Goal: Task Accomplishment & Management: Manage account settings

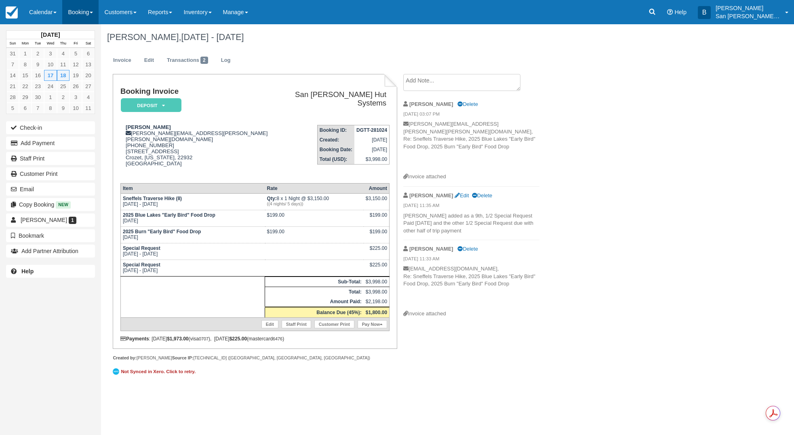
click at [76, 14] on link "Booking" at bounding box center [80, 12] width 36 height 24
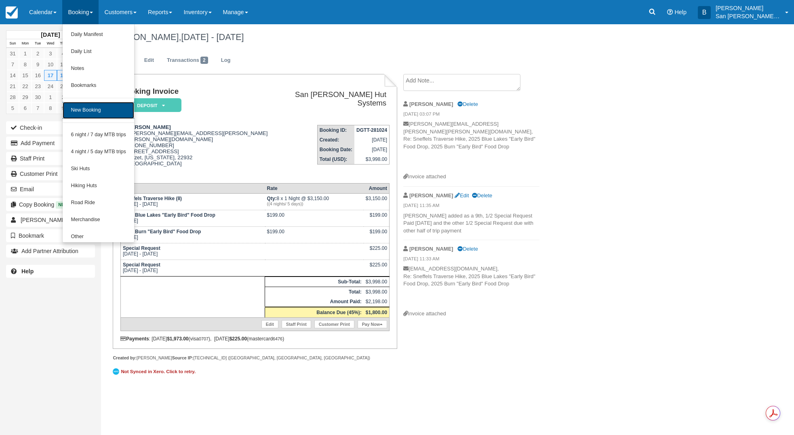
click at [100, 112] on link "New Booking" at bounding box center [99, 110] width 72 height 17
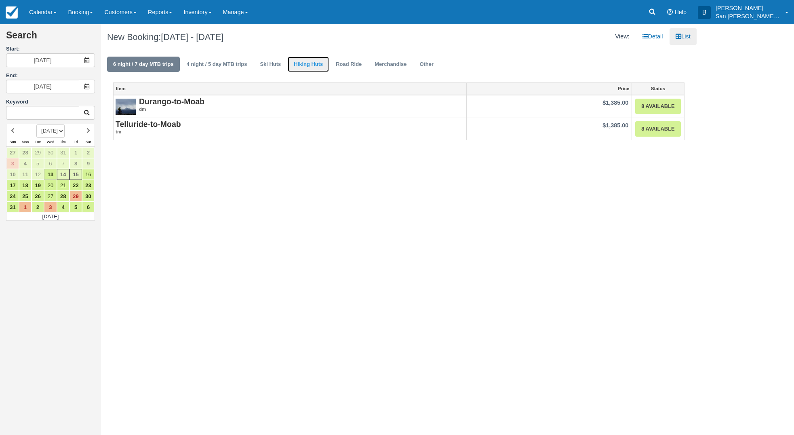
click at [312, 65] on link "Hiking Huts" at bounding box center [308, 65] width 41 height 16
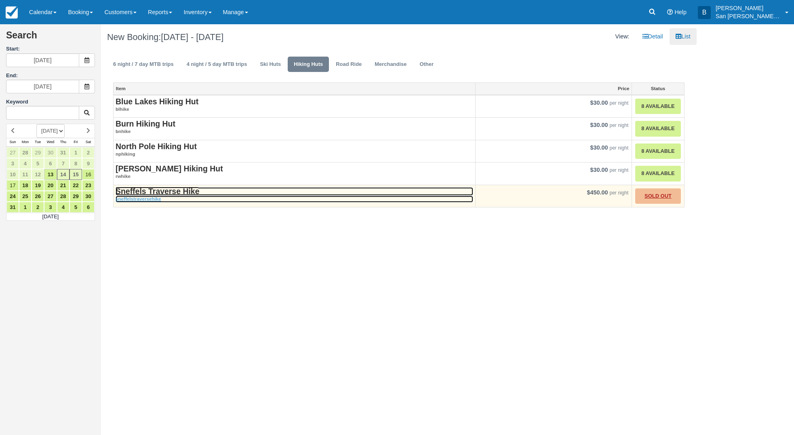
click at [143, 191] on strong "Sneffels Traverse Hike" at bounding box center [158, 191] width 84 height 9
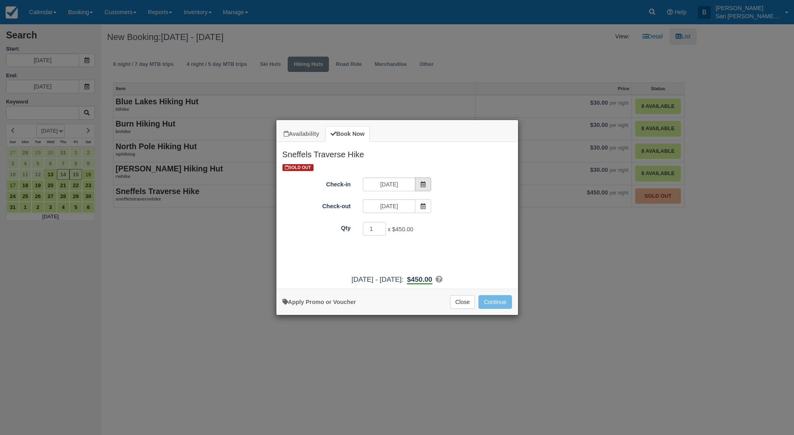
click at [428, 180] on span "Item Modal" at bounding box center [423, 184] width 16 height 14
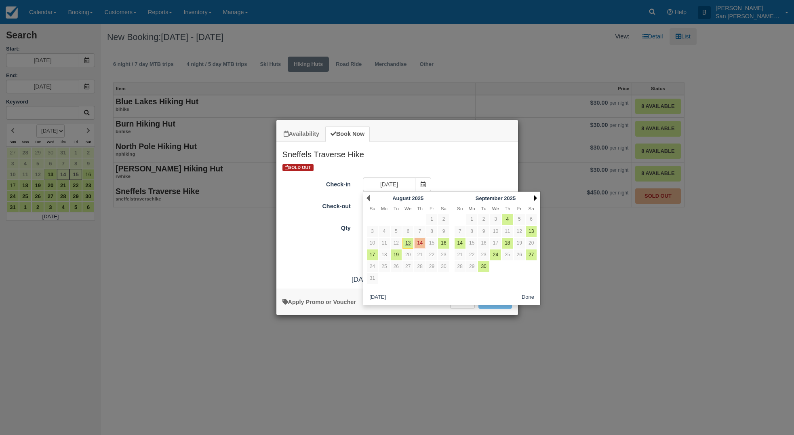
click at [534, 198] on link "Next" at bounding box center [535, 198] width 3 height 6
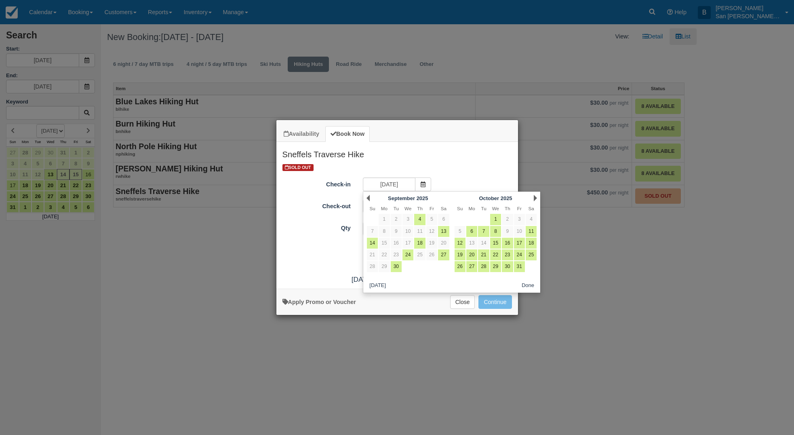
click at [534, 198] on link "Next" at bounding box center [535, 198] width 3 height 6
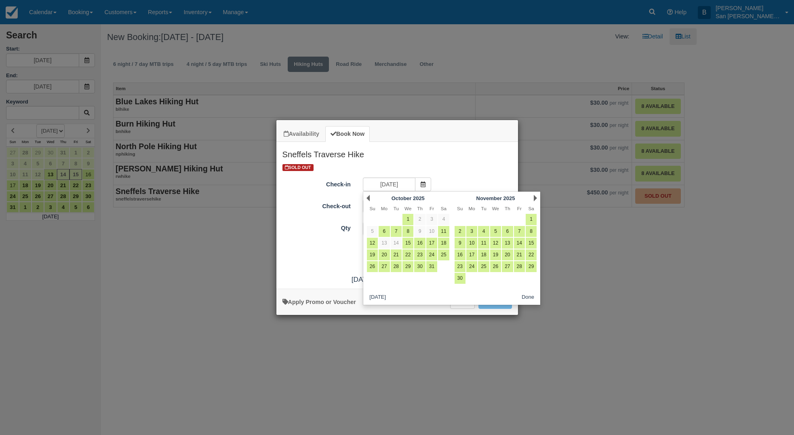
click at [534, 198] on link "Next" at bounding box center [535, 198] width 3 height 6
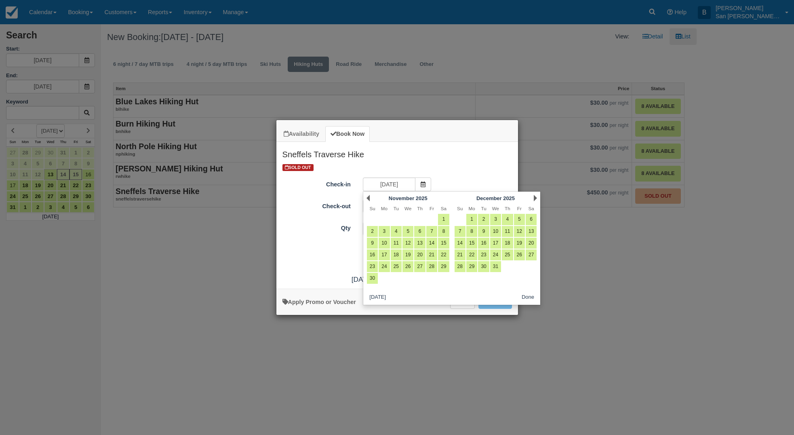
click at [534, 198] on link "Next" at bounding box center [535, 198] width 3 height 6
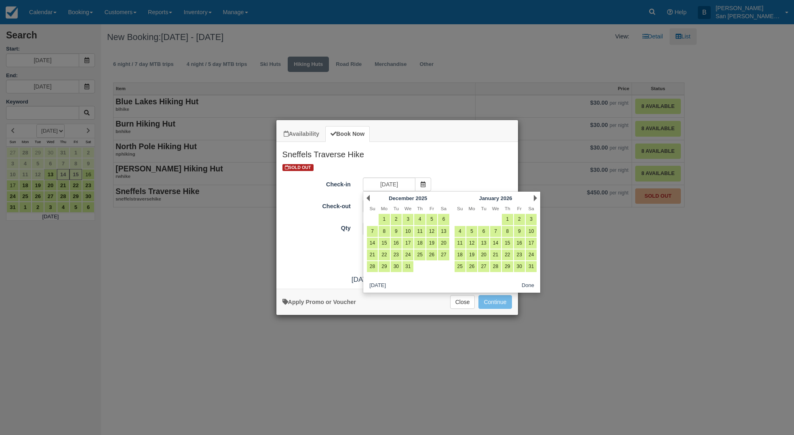
click at [534, 198] on link "Next" at bounding box center [535, 198] width 3 height 6
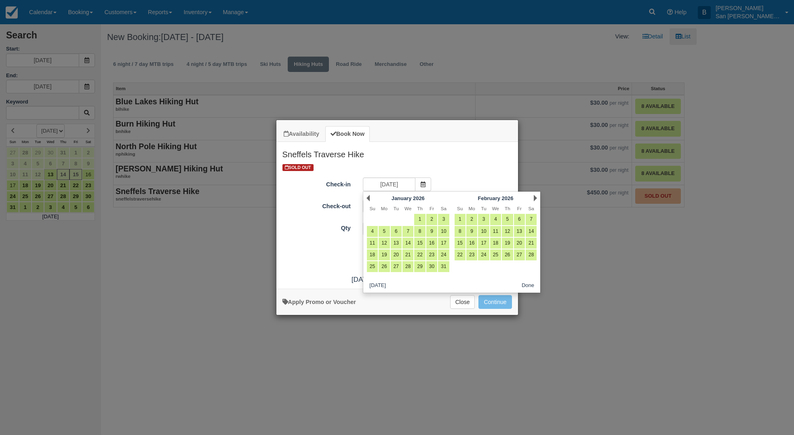
click at [534, 198] on link "Next" at bounding box center [535, 198] width 3 height 6
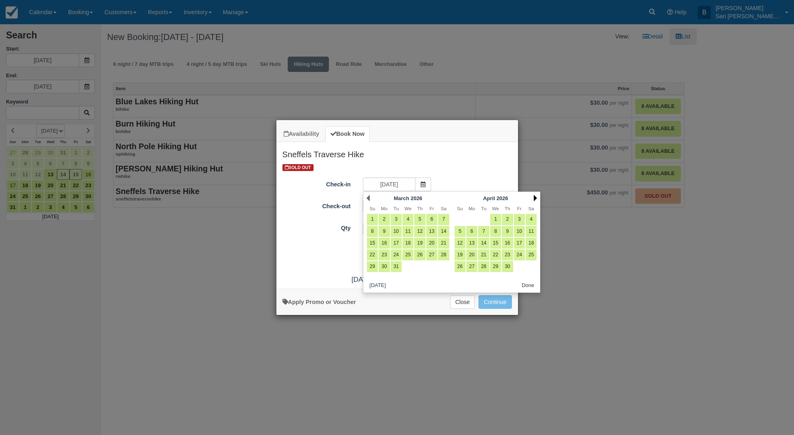
click at [535, 200] on link "Next" at bounding box center [535, 198] width 3 height 6
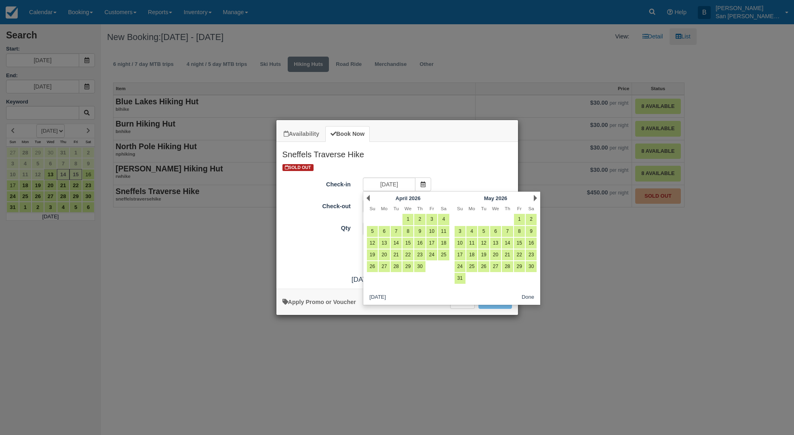
click at [535, 200] on link "Next" at bounding box center [535, 198] width 3 height 6
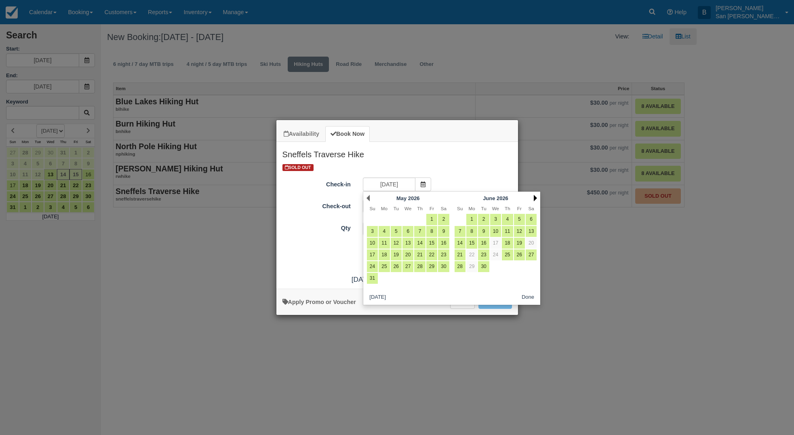
click at [535, 200] on link "Next" at bounding box center [535, 198] width 3 height 6
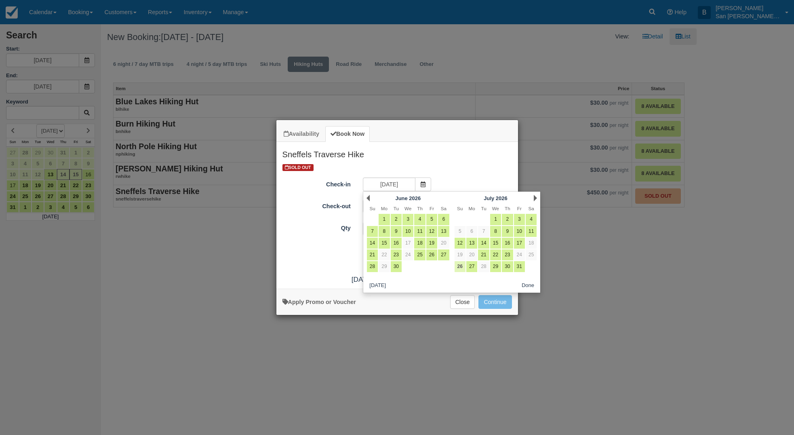
click at [457, 268] on link "26" at bounding box center [460, 266] width 11 height 11
type input "07/26/26"
type input "07/27/26"
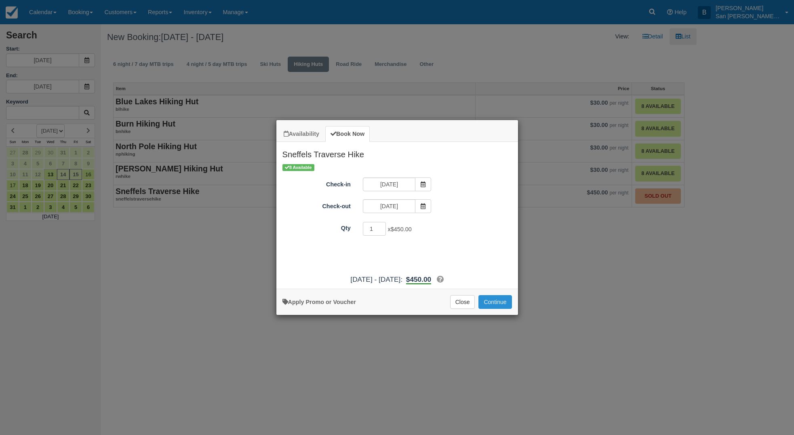
click at [508, 302] on button "Continue" at bounding box center [494, 302] width 33 height 14
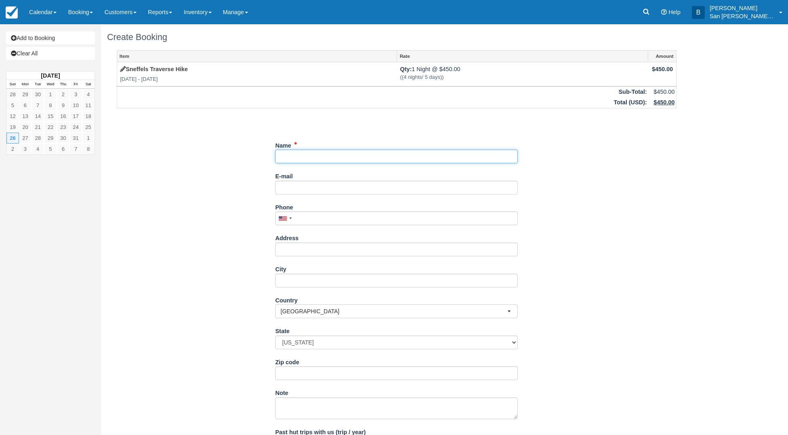
click at [302, 159] on input "Name" at bounding box center [396, 157] width 242 height 14
type input "Lucy Bassett"
click at [294, 183] on input "E-mail" at bounding box center [396, 188] width 242 height 14
type input "[EMAIL_ADDRESS][DOMAIN_NAME]"
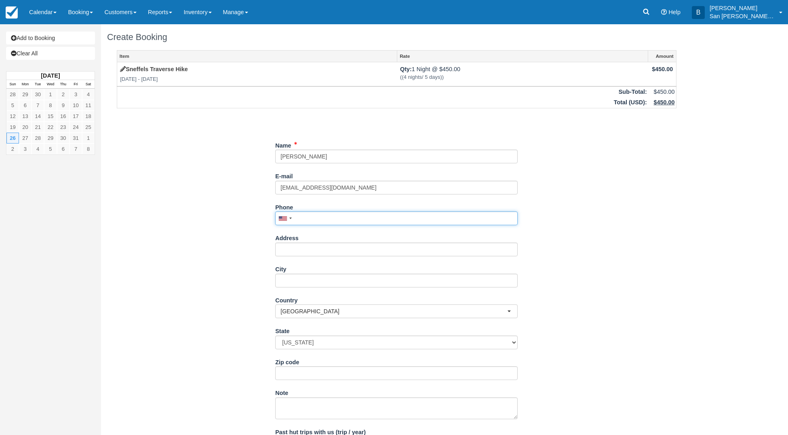
click at [311, 223] on input "Phone" at bounding box center [396, 218] width 242 height 14
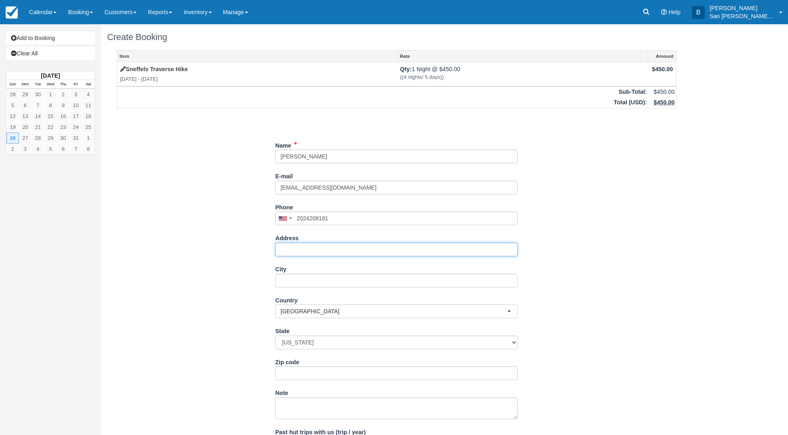
type input "(202) 420-8181"
drag, startPoint x: 324, startPoint y: 248, endPoint x: 379, endPoint y: 248, distance: 55.8
click at [324, 248] on input "Address" at bounding box center [396, 249] width 242 height 14
type input "[STREET_ADDRESS]"
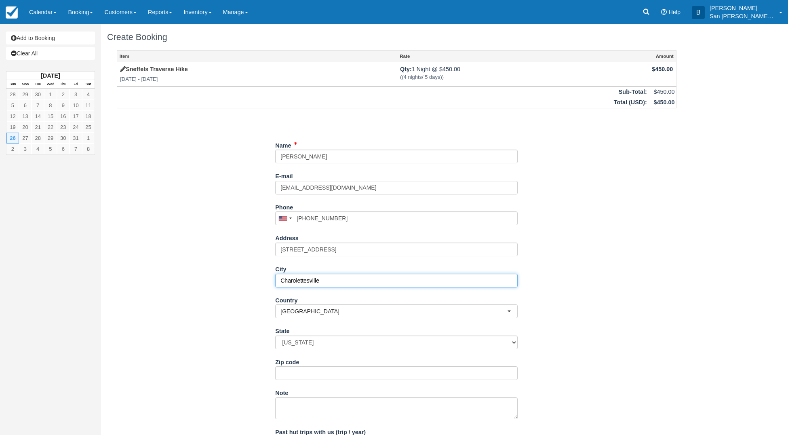
type input "Charolettesville"
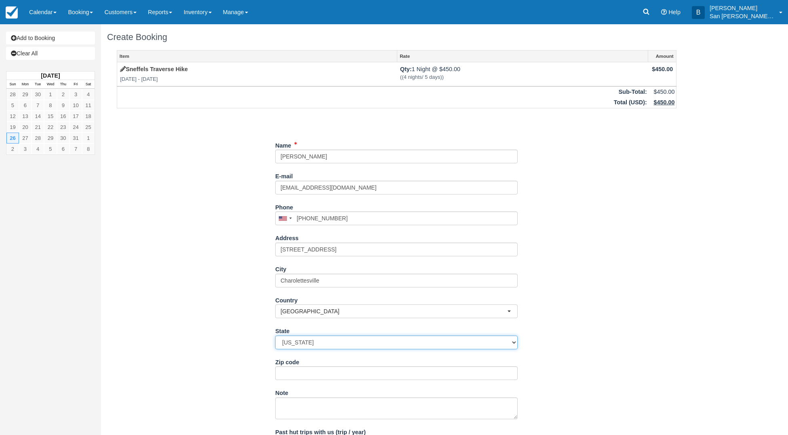
select select "VA"
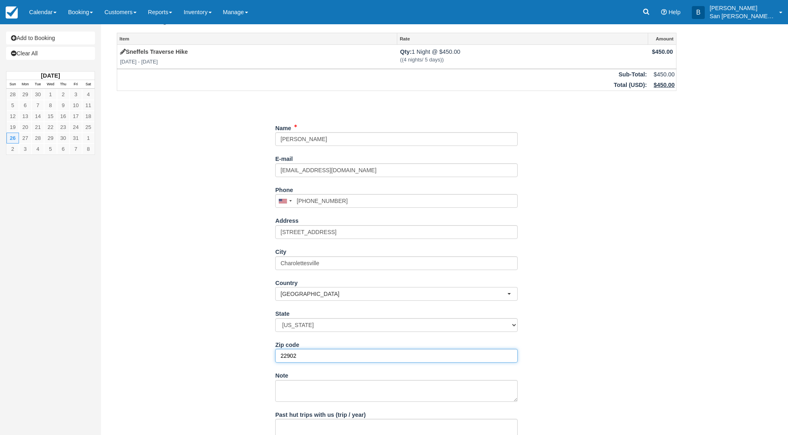
scroll to position [68, 0]
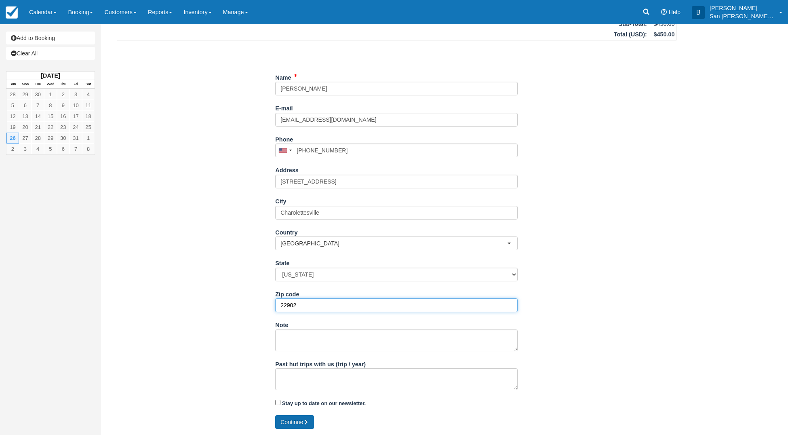
type input "22902"
click at [301, 421] on button "Continue" at bounding box center [294, 422] width 39 height 14
type input "+12024208181"
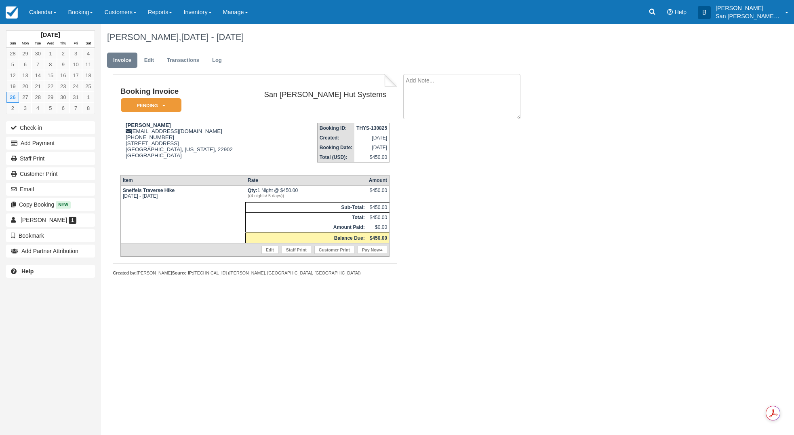
click at [431, 77] on textarea at bounding box center [461, 96] width 117 height 45
click at [655, 15] on icon at bounding box center [652, 12] width 8 height 8
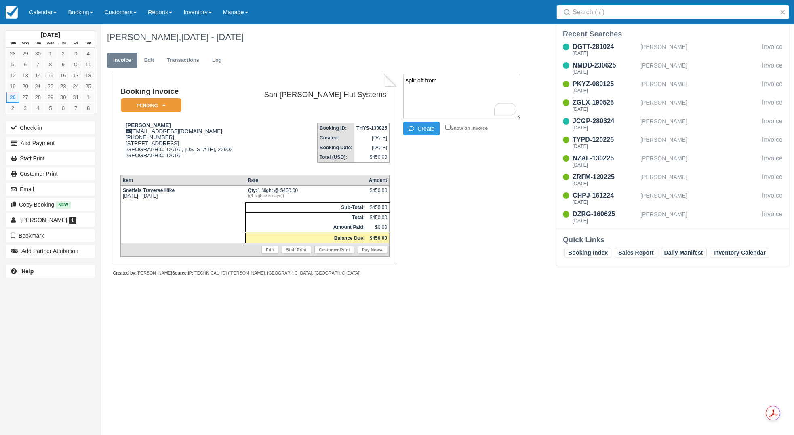
click at [655, 15] on input "Search" at bounding box center [675, 12] width 204 height 15
click at [457, 86] on textarea "split off from" at bounding box center [461, 96] width 117 height 45
type textarea "split off from Alisa Wilson's group from 2025. This trip must be taken in 2026 …"
click at [432, 129] on button "Create" at bounding box center [421, 129] width 36 height 14
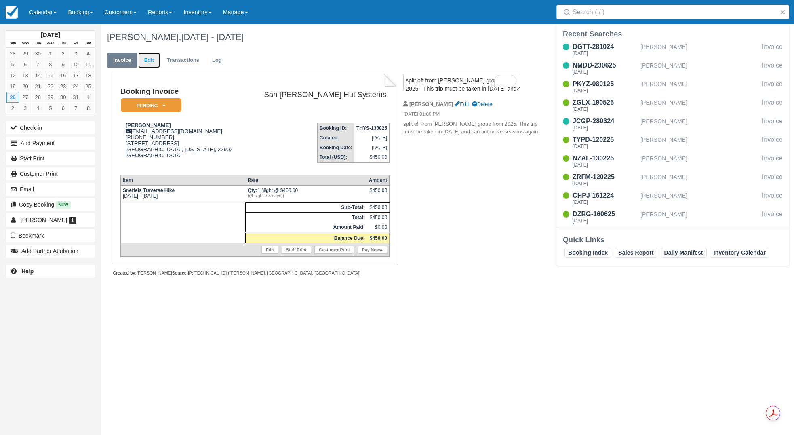
click at [154, 57] on link "Edit" at bounding box center [149, 61] width 22 height 16
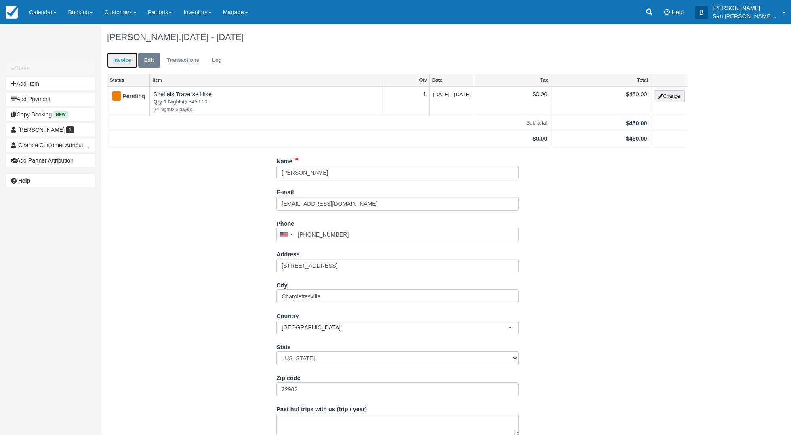
click at [112, 59] on link "Invoice" at bounding box center [122, 61] width 30 height 16
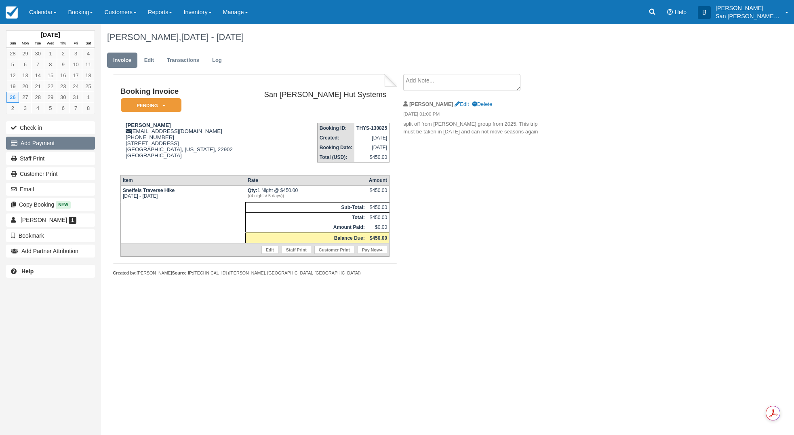
click at [48, 142] on button "Add Payment" at bounding box center [50, 143] width 89 height 13
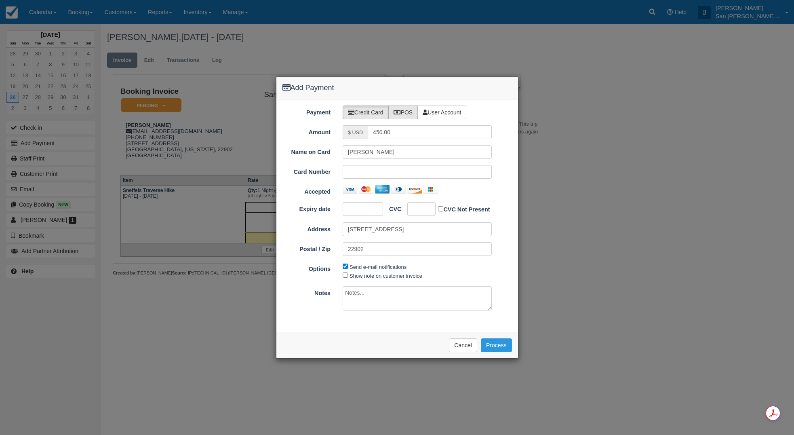
click at [399, 115] on icon at bounding box center [397, 113] width 7 height 6
radio input "true"
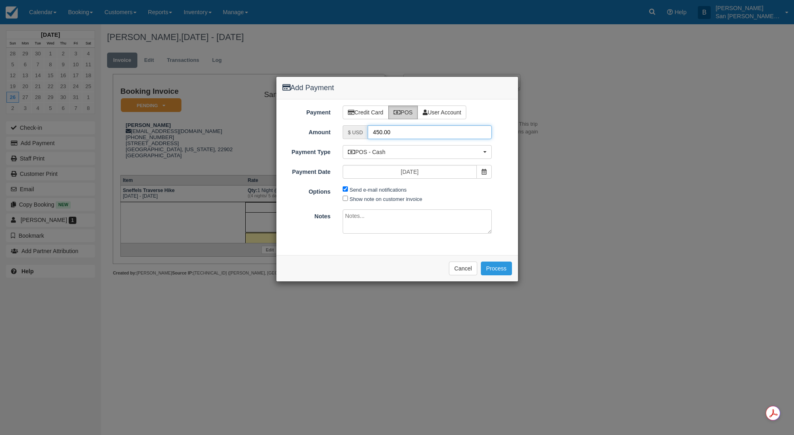
click at [388, 131] on input "450.00" at bounding box center [430, 132] width 124 height 14
drag, startPoint x: 403, startPoint y: 133, endPoint x: 364, endPoint y: 133, distance: 39.6
click at [363, 133] on div "$ USD 450.00" at bounding box center [417, 132] width 149 height 14
type input "225.00"
drag, startPoint x: 346, startPoint y: 190, endPoint x: 383, endPoint y: 222, distance: 49.0
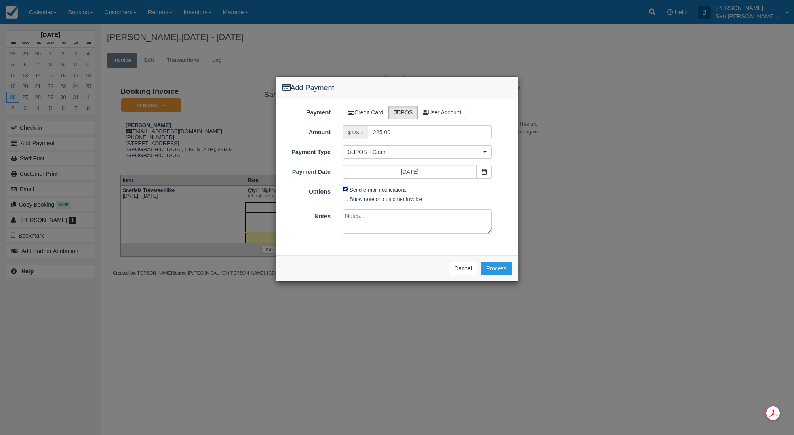
click at [346, 191] on input "Send e-mail notifications" at bounding box center [345, 188] width 5 height 5
checkbox input "false"
click at [497, 266] on button "Process" at bounding box center [496, 268] width 31 height 14
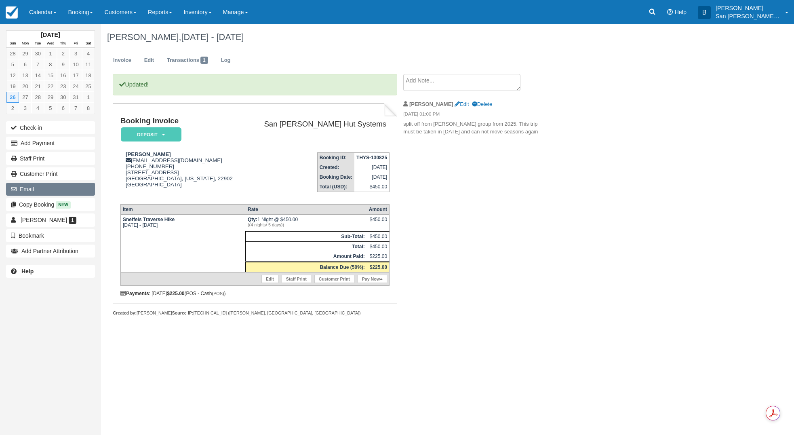
click at [28, 185] on button "Email" at bounding box center [50, 189] width 89 height 13
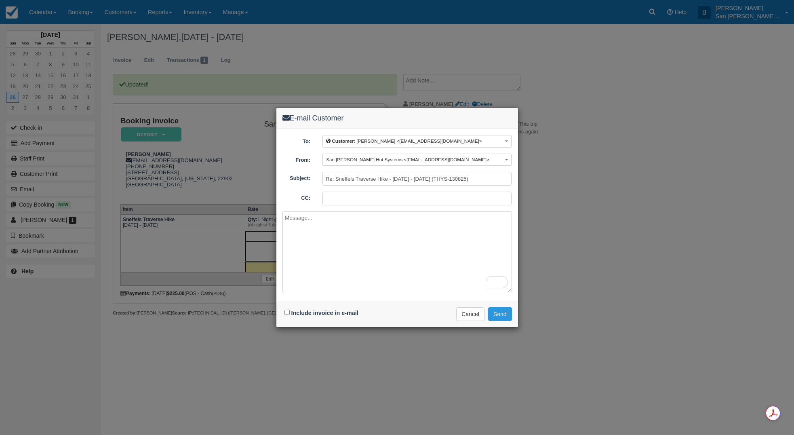
click at [290, 313] on div "Include invoice in e-mail" at bounding box center [322, 313] width 80 height 12
click at [284, 313] on div "Include invoice in e-mail" at bounding box center [322, 313] width 80 height 12
click at [287, 313] on input "Include invoice in e-mail" at bounding box center [287, 312] width 5 height 5
checkbox input "true"
click at [480, 313] on button "Cancel" at bounding box center [470, 314] width 28 height 14
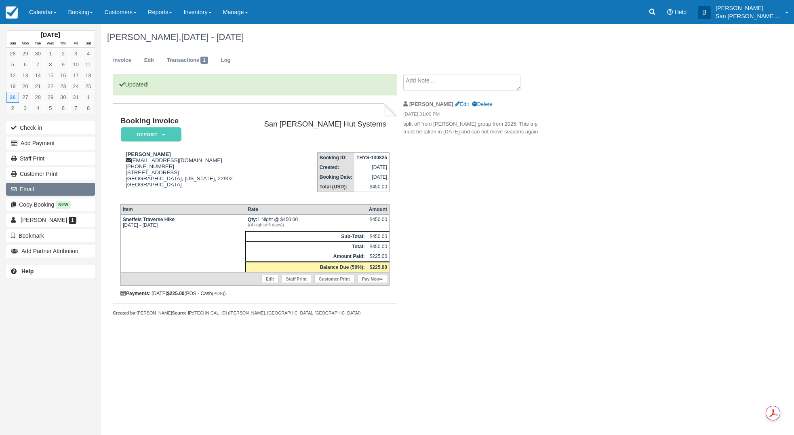
click at [28, 188] on button "Email" at bounding box center [50, 189] width 89 height 13
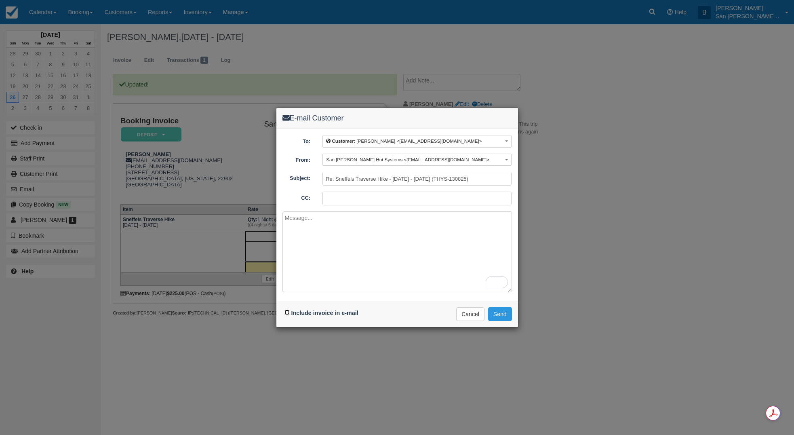
click at [286, 314] on input "Include invoice in e-mail" at bounding box center [287, 312] width 5 height 5
checkbox input "true"
click at [324, 227] on textarea "To enrich screen reader interactions, please activate Accessibility in Grammarl…" at bounding box center [397, 251] width 230 height 81
type textarea "Here's your updated invoice reflecting your new start date of [DATE]. Please ke…"
click at [503, 312] on button "Send" at bounding box center [500, 314] width 24 height 14
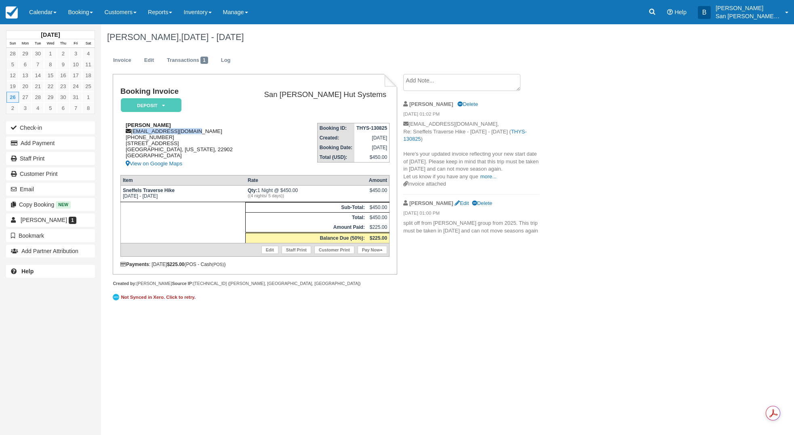
drag, startPoint x: 133, startPoint y: 131, endPoint x: 191, endPoint y: 130, distance: 58.2
click at [202, 131] on div "[PERSON_NAME] [EMAIL_ADDRESS][DOMAIN_NAME] 1 (202) 420-8181 [STREET_ADDRESS][US…" at bounding box center [182, 145] width 125 height 46
copy div "[EMAIL_ADDRESS][DOMAIN_NAME]"
click at [40, 158] on link "Staff Print" at bounding box center [50, 158] width 89 height 13
click at [662, 9] on link at bounding box center [652, 12] width 19 height 24
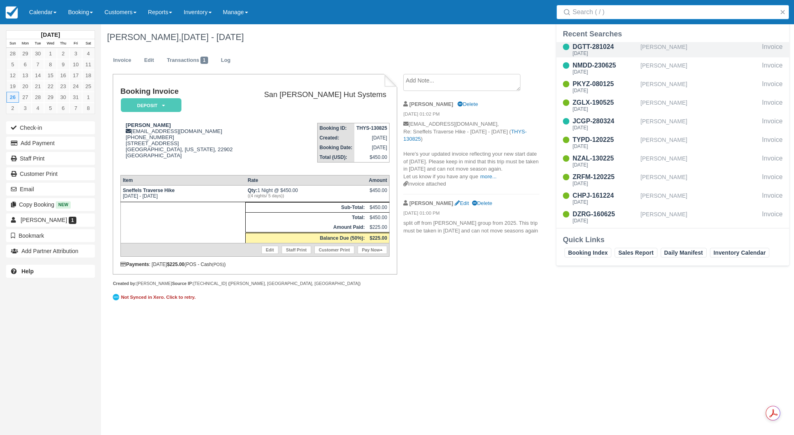
click at [658, 49] on div "[PERSON_NAME]" at bounding box center [700, 49] width 118 height 15
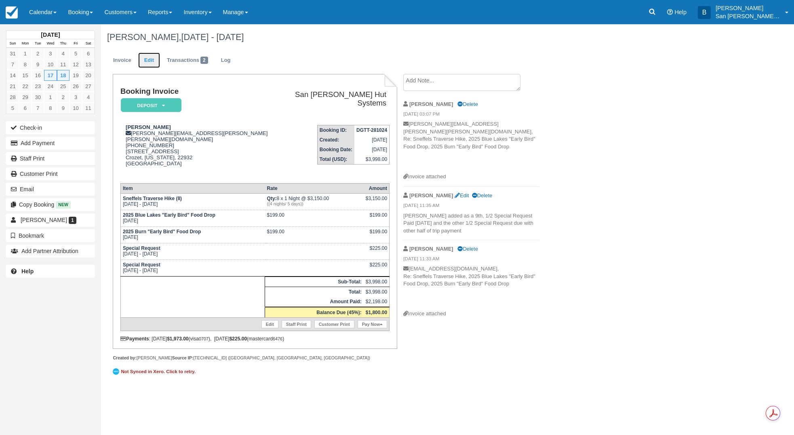
click at [150, 58] on link "Edit" at bounding box center [149, 61] width 22 height 16
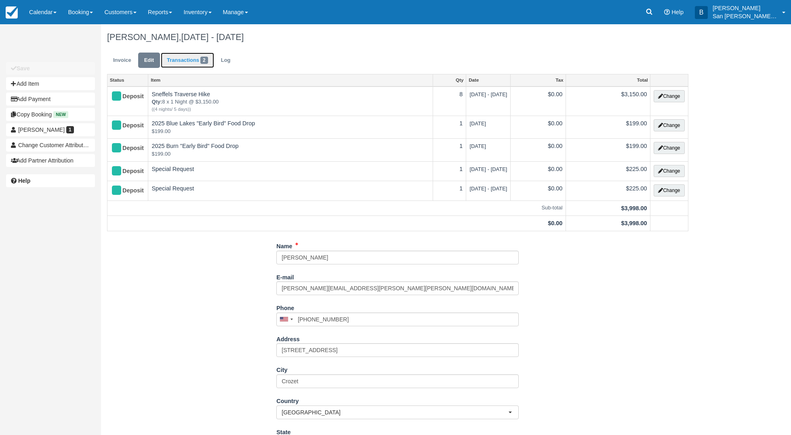
click at [182, 58] on link "Transactions 2" at bounding box center [187, 61] width 53 height 16
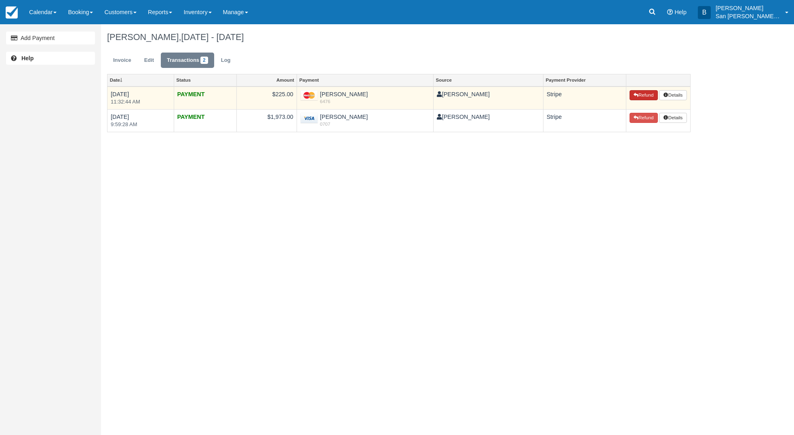
click at [638, 92] on button "Refund" at bounding box center [644, 95] width 28 height 11
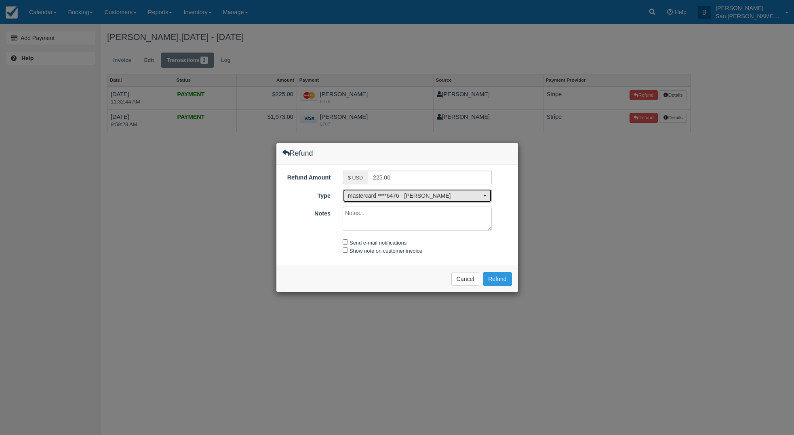
click at [389, 194] on span "mastercard ****6476 - [PERSON_NAME]" at bounding box center [414, 196] width 133 height 8
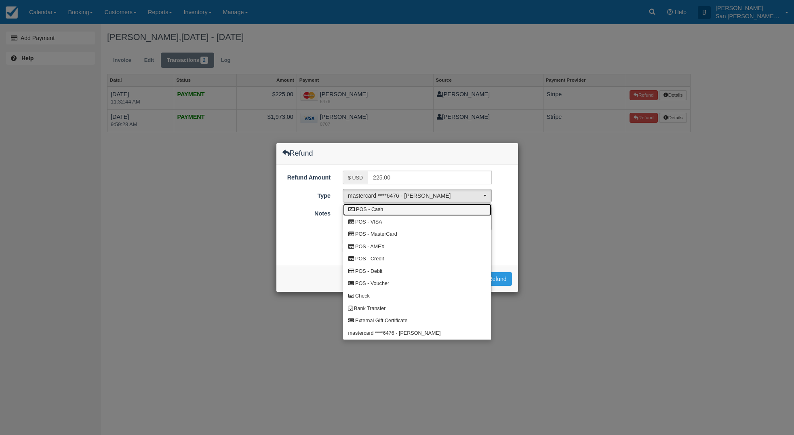
click at [380, 208] on span "POS - Cash" at bounding box center [369, 209] width 27 height 7
select select "CASH"
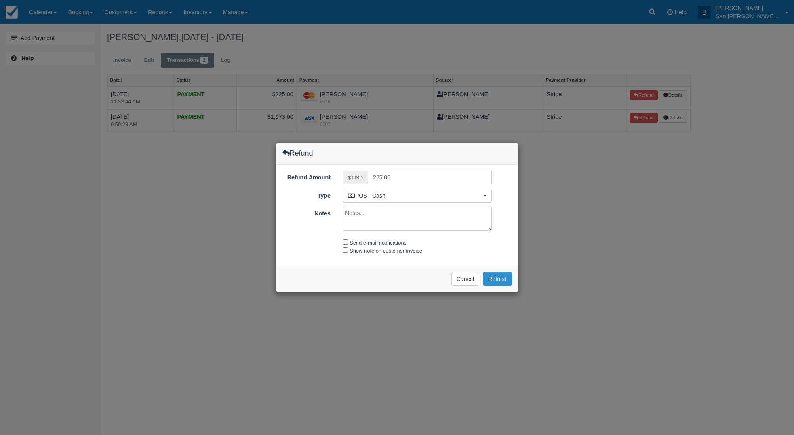
click at [496, 278] on button "Refund" at bounding box center [497, 279] width 29 height 14
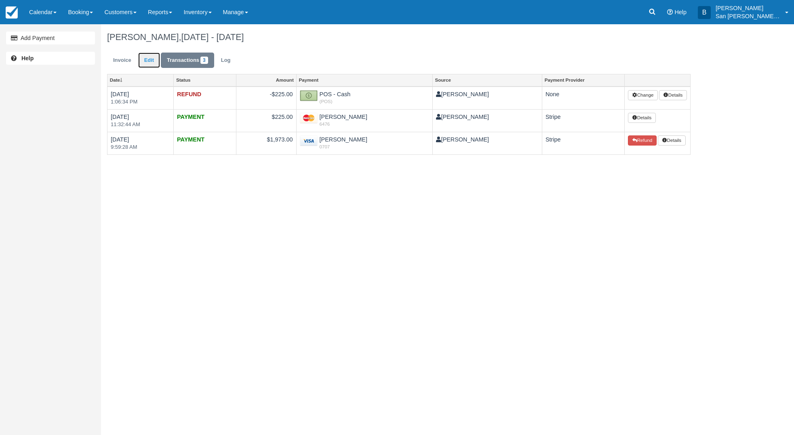
click at [155, 63] on link "Edit" at bounding box center [149, 61] width 22 height 16
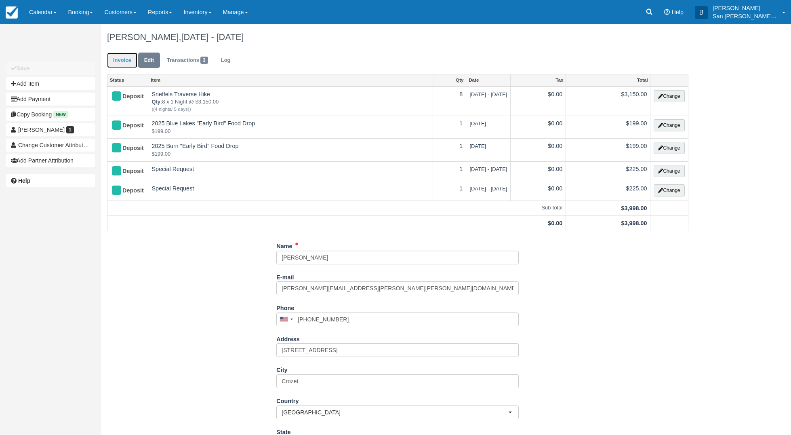
click at [128, 62] on link "Invoice" at bounding box center [122, 61] width 30 height 16
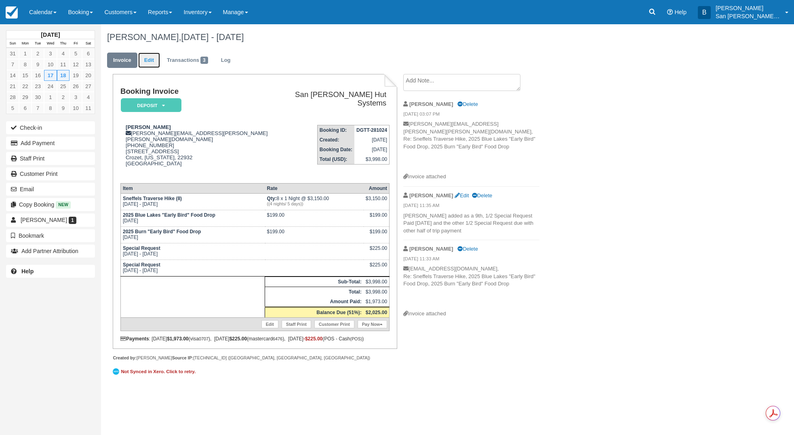
click at [149, 59] on link "Edit" at bounding box center [149, 61] width 22 height 16
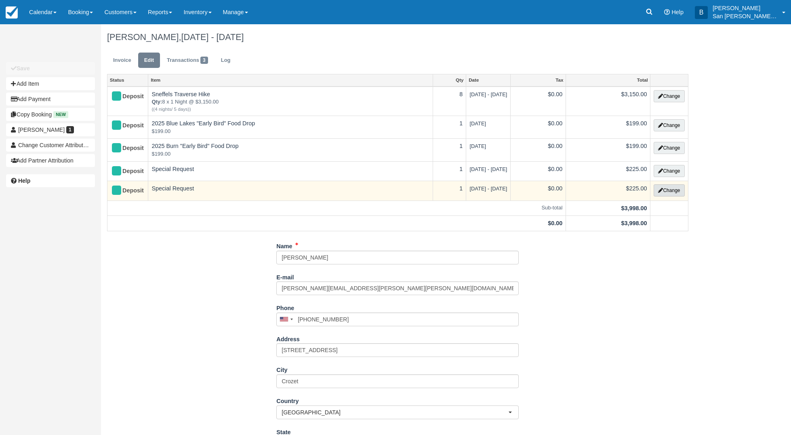
click at [669, 192] on button "Change" at bounding box center [669, 190] width 31 height 12
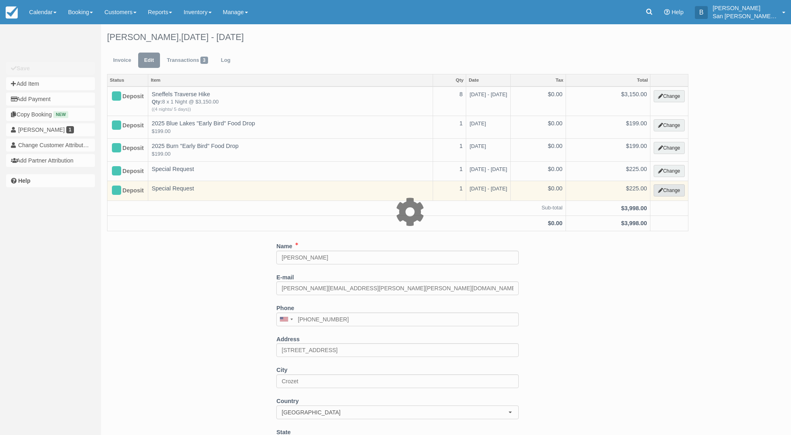
select select "15"
type input "225.00"
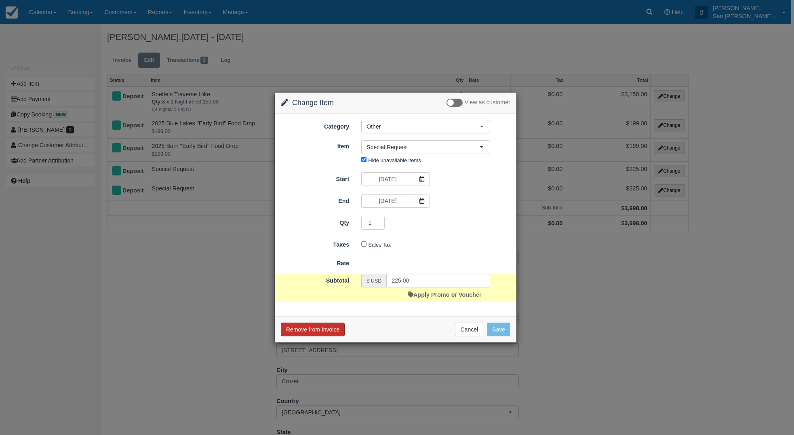
click at [311, 329] on button "Remove from Invoice" at bounding box center [313, 329] width 64 height 14
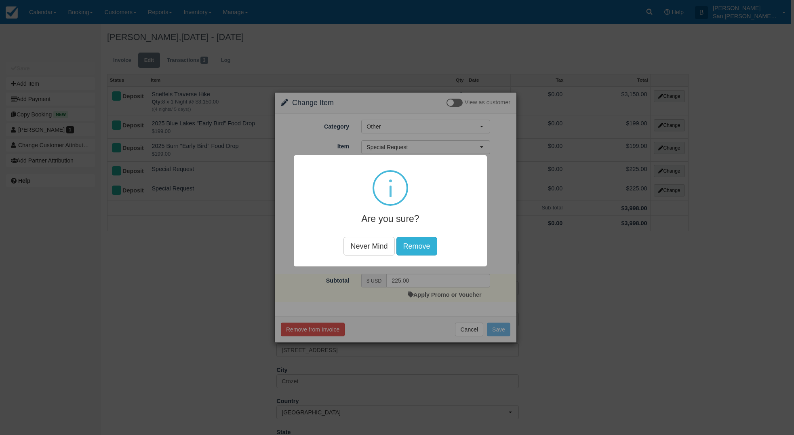
click at [417, 245] on button "Remove" at bounding box center [416, 246] width 41 height 19
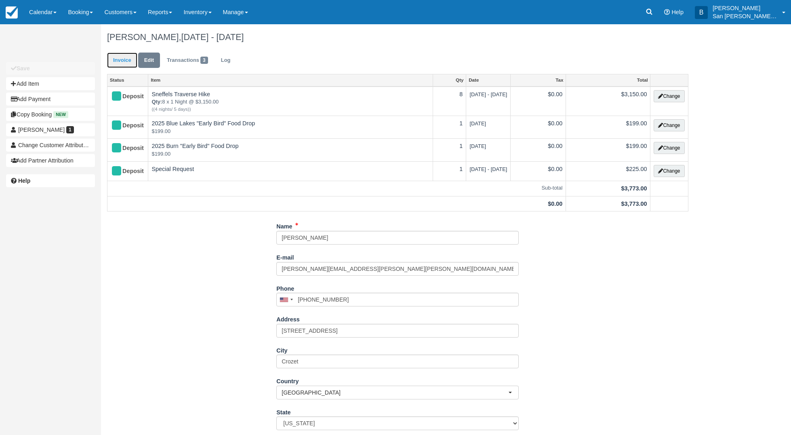
click at [124, 60] on link "Invoice" at bounding box center [122, 61] width 30 height 16
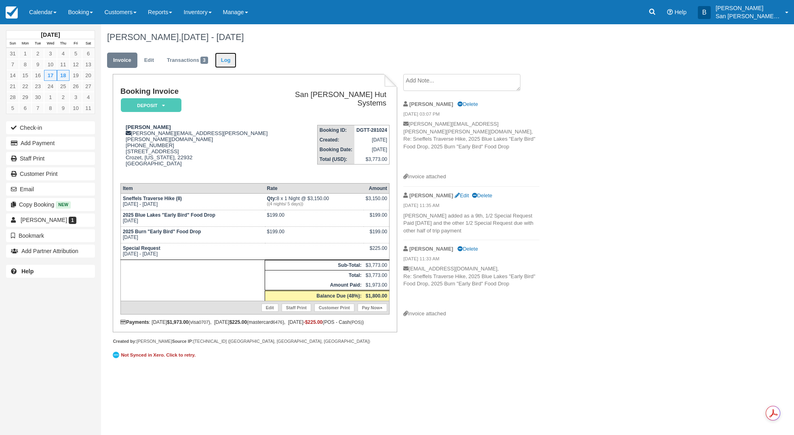
click at [232, 63] on link "Log" at bounding box center [226, 61] width 22 height 16
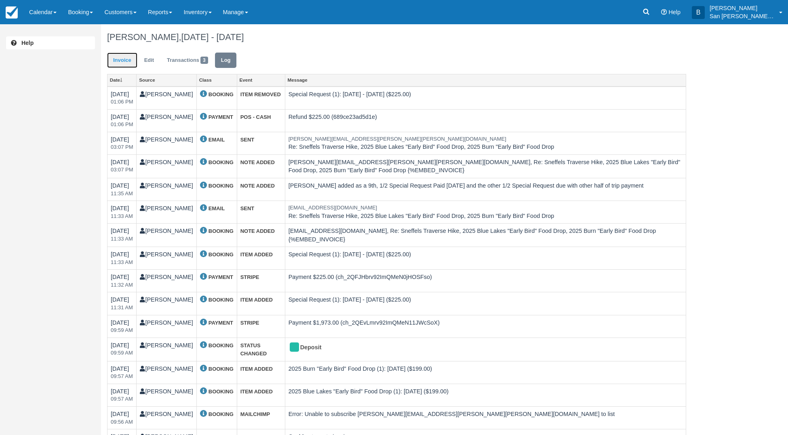
click at [123, 57] on link "Invoice" at bounding box center [122, 61] width 30 height 16
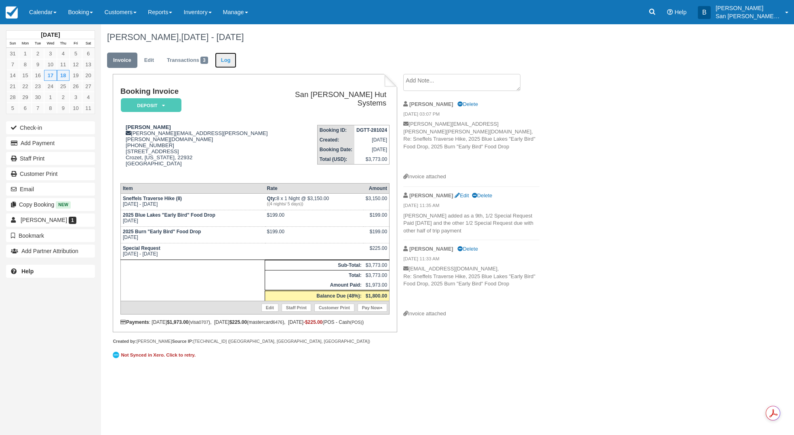
click at [220, 59] on link "Log" at bounding box center [226, 61] width 22 height 16
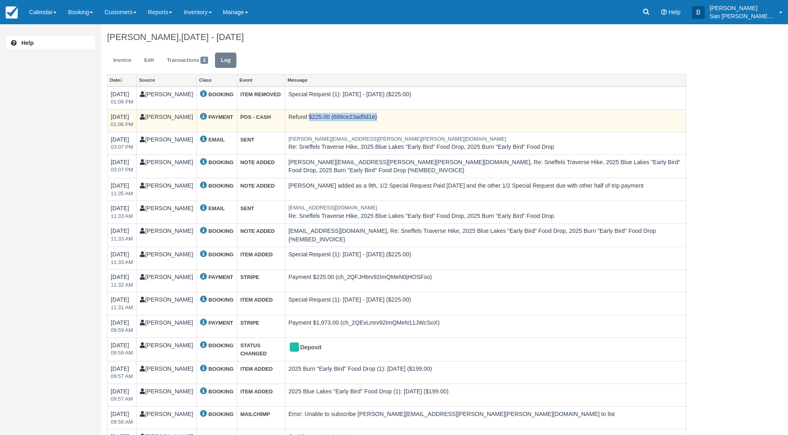
drag, startPoint x: 292, startPoint y: 118, endPoint x: 366, endPoint y: 118, distance: 73.6
click at [366, 118] on td "Refund $225.00 (689ce23ad5d1e)" at bounding box center [485, 120] width 401 height 23
drag, startPoint x: 214, startPoint y: 116, endPoint x: 266, endPoint y: 115, distance: 52.1
click at [266, 115] on td "POS - CASH" at bounding box center [261, 120] width 48 height 23
click at [324, 123] on td "Refund $225.00 (689ce23ad5d1e)" at bounding box center [485, 120] width 401 height 23
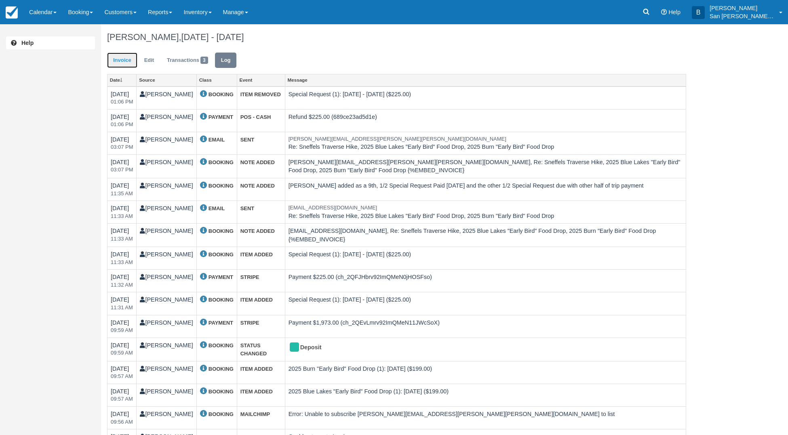
click at [117, 59] on link "Invoice" at bounding box center [122, 61] width 30 height 16
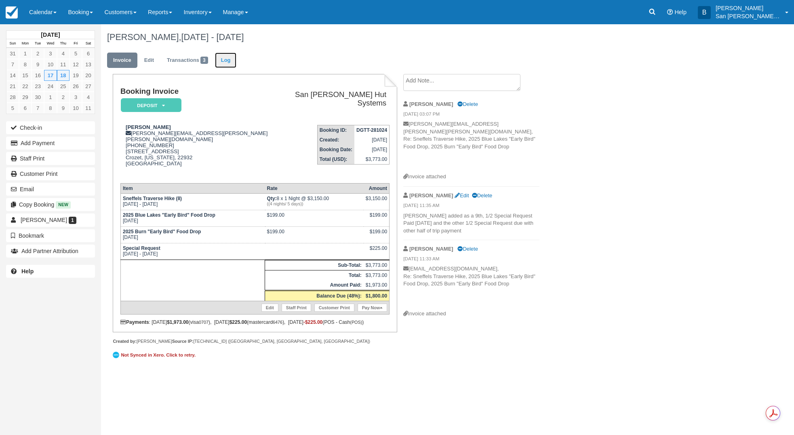
click at [226, 61] on link "Log" at bounding box center [226, 61] width 22 height 16
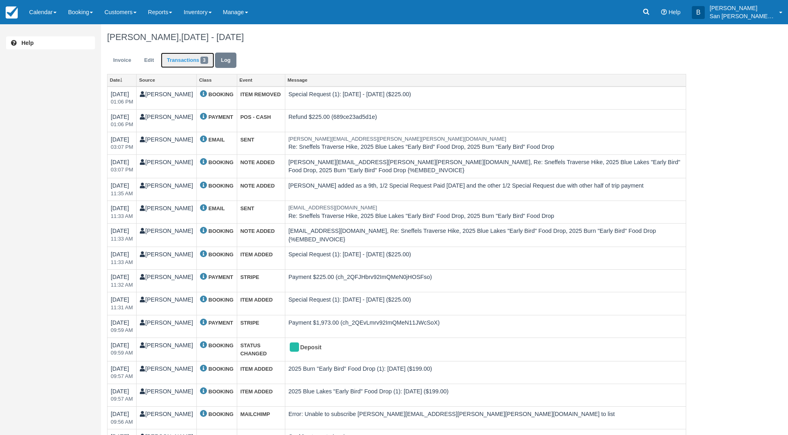
click at [178, 61] on link "Transactions 3" at bounding box center [187, 61] width 53 height 16
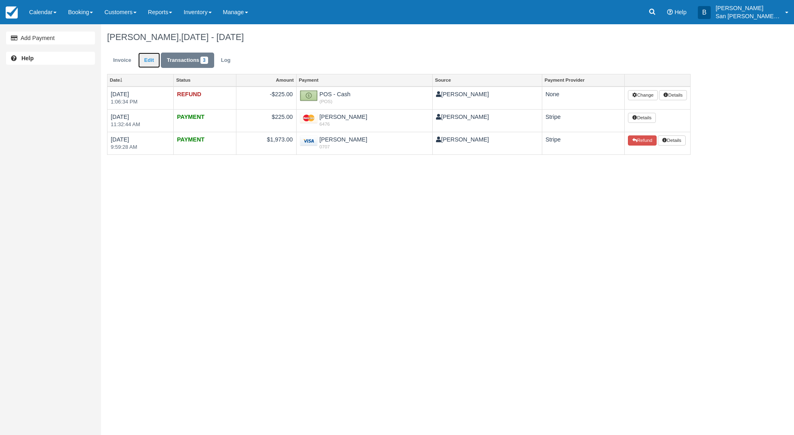
click at [148, 60] on link "Edit" at bounding box center [149, 61] width 22 height 16
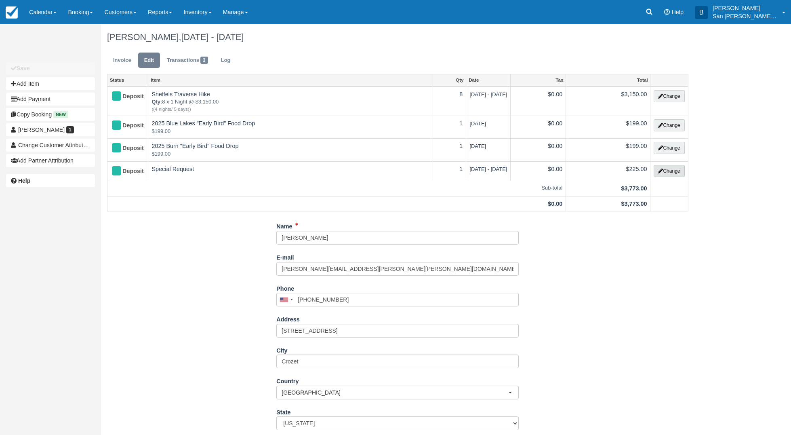
click at [673, 176] on button "Change" at bounding box center [669, 171] width 31 height 12
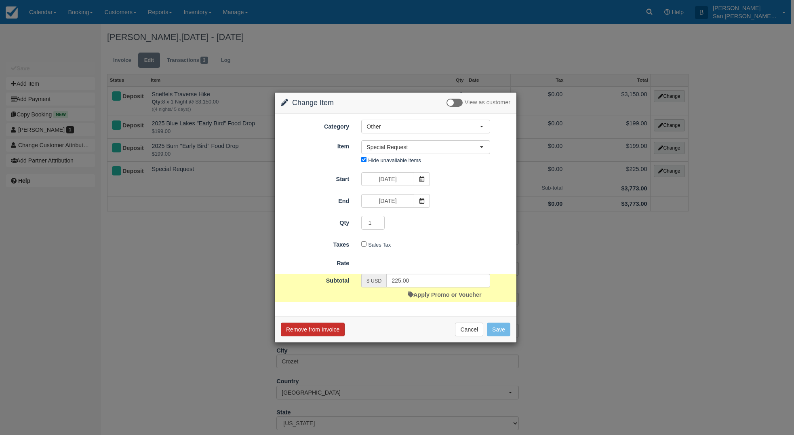
click at [320, 330] on button "Remove from Invoice" at bounding box center [313, 329] width 64 height 14
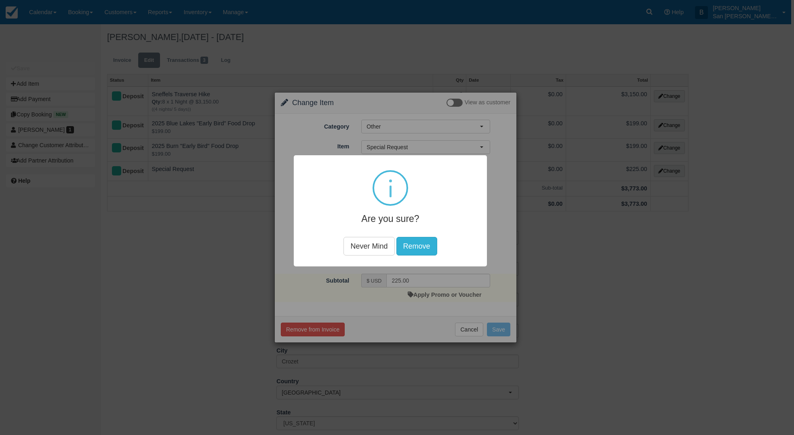
click at [419, 247] on button "Remove" at bounding box center [416, 246] width 41 height 19
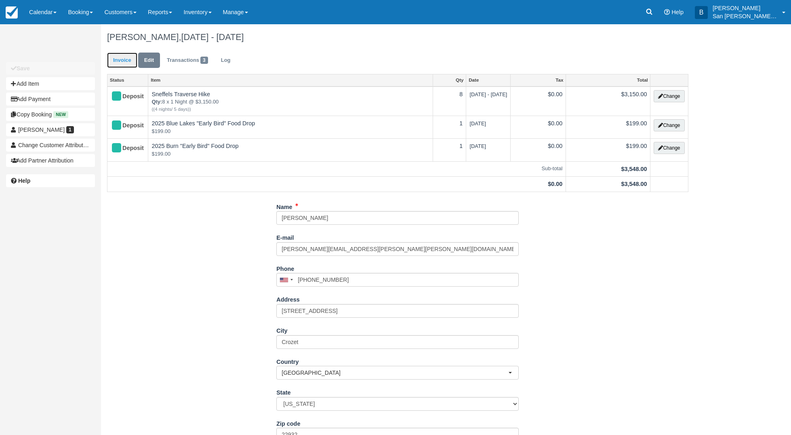
click at [126, 61] on link "Invoice" at bounding box center [122, 61] width 30 height 16
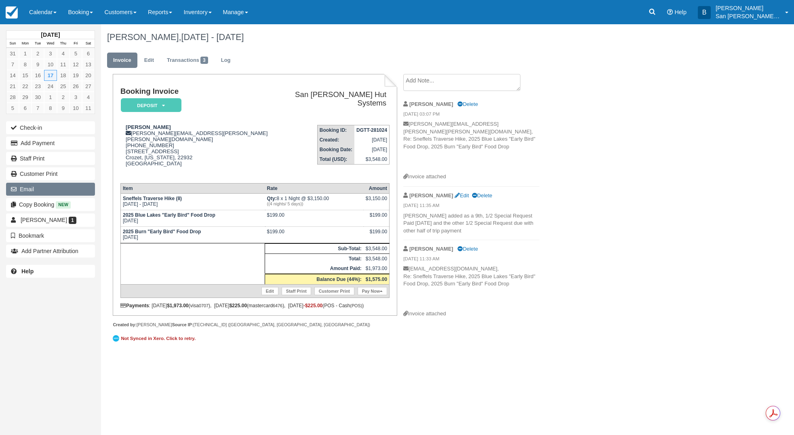
click at [32, 185] on button "Email" at bounding box center [50, 189] width 89 height 13
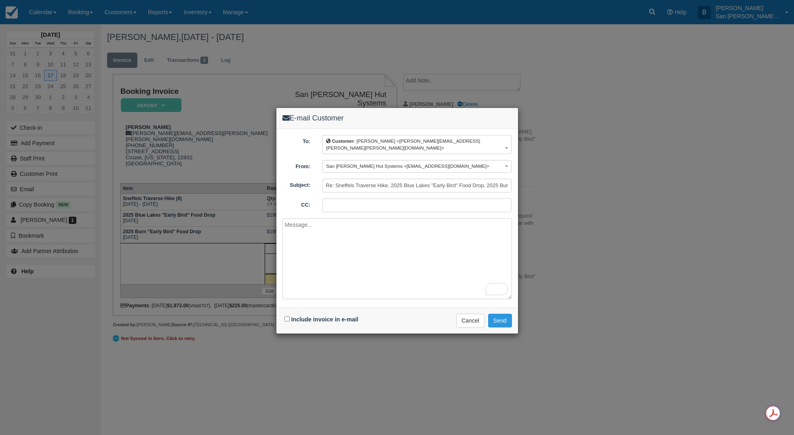
click at [290, 314] on div "Include invoice in e-mail" at bounding box center [322, 320] width 80 height 12
drag, startPoint x: 287, startPoint y: 312, endPoint x: 318, endPoint y: 297, distance: 33.8
click at [288, 316] on input "Include invoice in e-mail" at bounding box center [287, 318] width 5 height 5
checkbox input "true"
click at [344, 247] on textarea "To enrich screen reader interactions, please activate Accessibility in Grammarl…" at bounding box center [397, 258] width 230 height 81
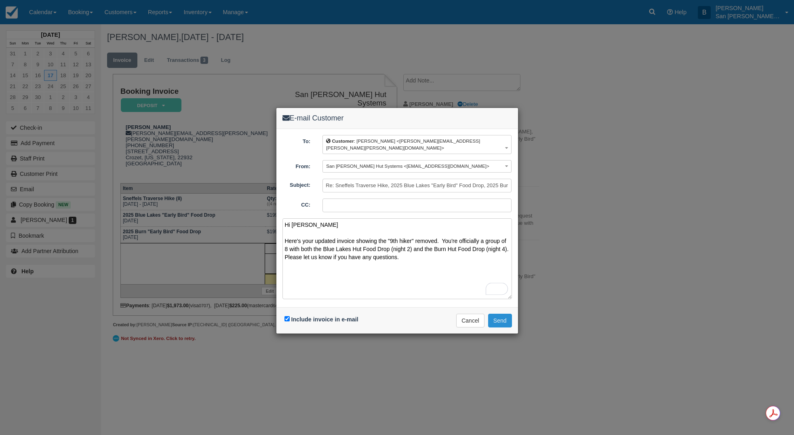
type textarea "Hi Alisa Here's your updated invoice showing the "9th hiker" removed. You're of…"
click at [503, 314] on button "Send" at bounding box center [500, 321] width 24 height 14
